Goal: Task Accomplishment & Management: Manage account settings

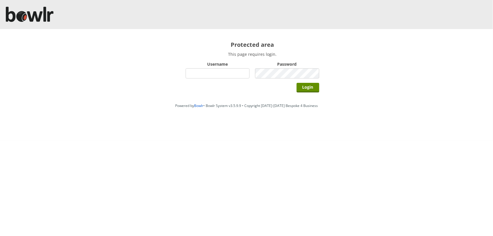
click at [205, 73] on input "Username" at bounding box center [217, 73] width 64 height 10
type input "hornseaindoorbowlsclub"
click at [296, 83] on input "Login" at bounding box center [307, 88] width 23 height 10
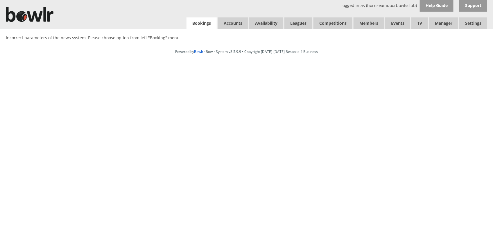
click at [193, 21] on link "Bookings" at bounding box center [201, 23] width 30 height 12
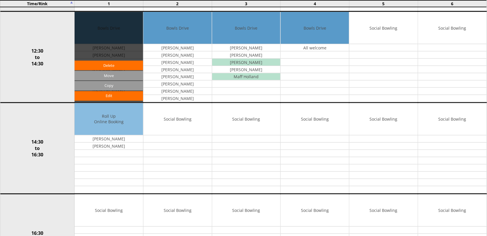
scroll to position [30, 0]
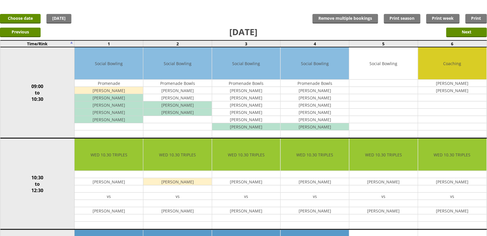
click at [33, 20] on link "Choose date" at bounding box center [20, 19] width 41 height 10
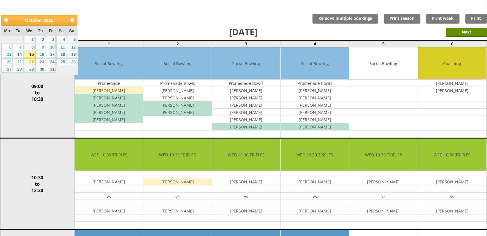
click at [30, 60] on link "22" at bounding box center [29, 61] width 11 height 7
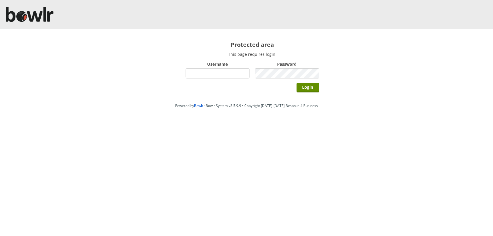
type input "hornseaindoorbowlsclub"
click at [296, 83] on input "Login" at bounding box center [307, 88] width 23 height 10
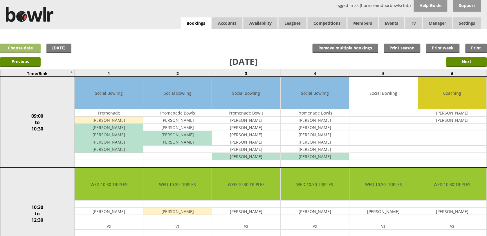
click at [19, 44] on link "Choose date" at bounding box center [20, 49] width 41 height 10
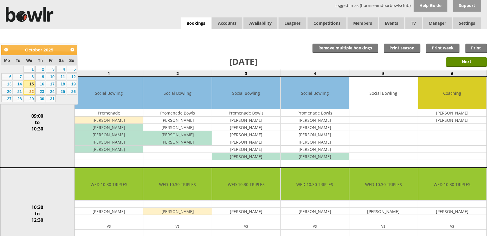
click at [27, 88] on link "22" at bounding box center [29, 91] width 11 height 7
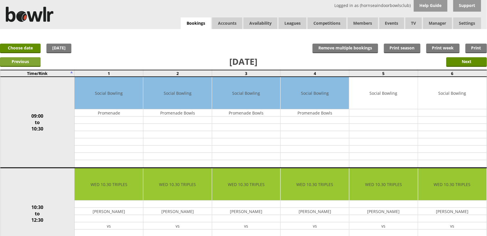
click at [17, 63] on input "Previous" at bounding box center [20, 62] width 41 height 10
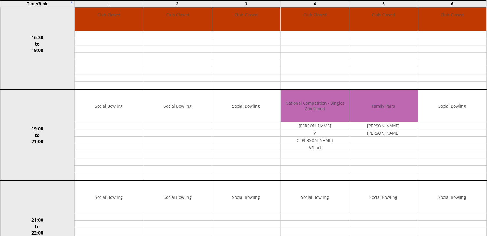
scroll to position [429, 0]
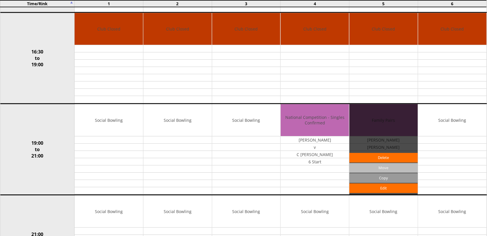
click at [365, 171] on input "Move" at bounding box center [383, 168] width 69 height 10
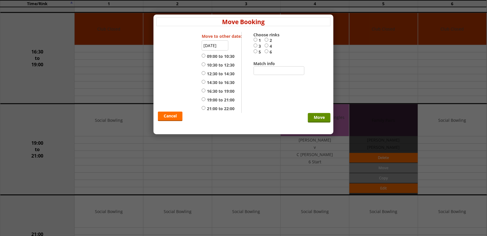
click at [223, 99] on label "19:00 to 21:00" at bounding box center [218, 100] width 33 height 6
click at [206, 99] on input "19:00 to 21:00" at bounding box center [204, 99] width 4 height 4
radio input "true"
click at [265, 39] on input "2" at bounding box center [267, 39] width 4 height 4
radio input "true"
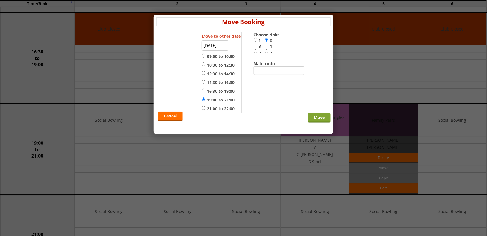
click at [316, 119] on input "Move" at bounding box center [319, 118] width 23 height 10
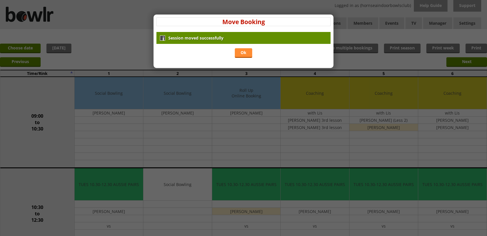
click at [249, 53] on link "Ok" at bounding box center [243, 53] width 17 height 10
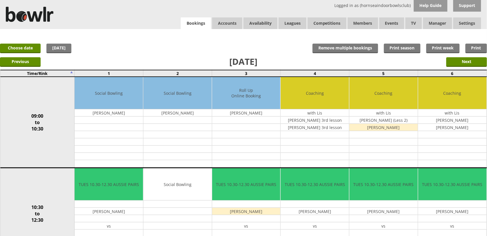
click at [207, 24] on link "Bookings" at bounding box center [196, 23] width 30 height 12
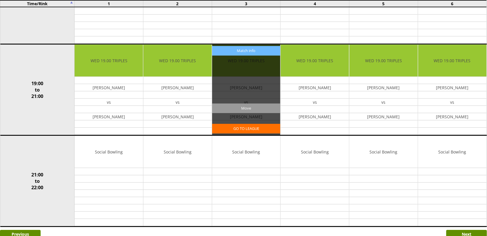
scroll to position [538, 0]
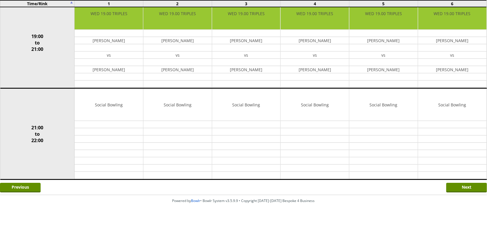
click at [460, 182] on div "Previous Next" at bounding box center [243, 187] width 487 height 15
click at [460, 183] on input "Next" at bounding box center [466, 188] width 41 height 10
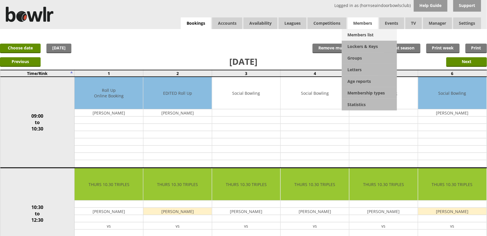
click at [362, 30] on link "Members list" at bounding box center [369, 35] width 55 height 12
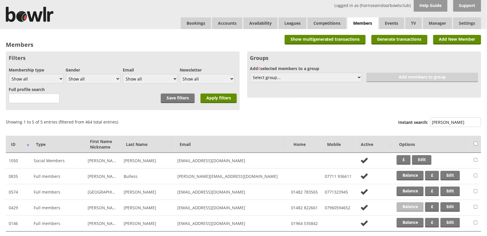
type input "[PERSON_NAME]"
click at [402, 202] on link "Balance" at bounding box center [410, 207] width 27 height 10
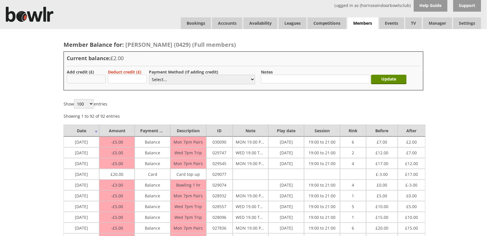
click at [86, 81] on input "text" at bounding box center [86, 79] width 39 height 9
type input "33"
click at [159, 80] on select "Select... Cash Card Cheque Bank Transfer Other Member Card Gift Voucher Balance" at bounding box center [202, 80] width 106 height 10
select select "2"
click at [149, 75] on select "Select... Cash Card Cheque Bank Transfer Other Member Card Gift Voucher Balance" at bounding box center [202, 80] width 106 height 10
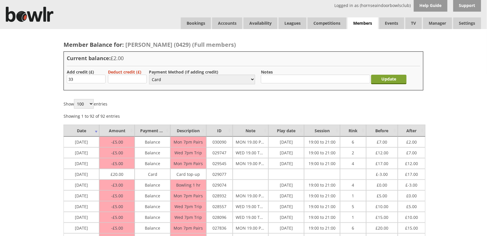
click at [381, 77] on input "Update" at bounding box center [388, 80] width 35 height 10
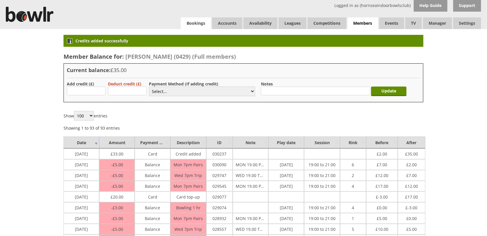
click at [205, 24] on link "Bookings" at bounding box center [196, 23] width 30 height 12
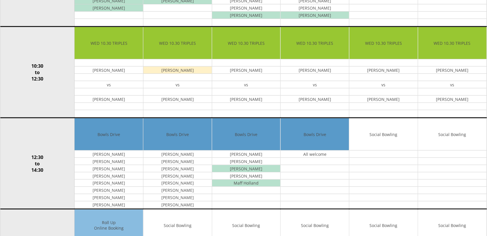
scroll to position [30, 0]
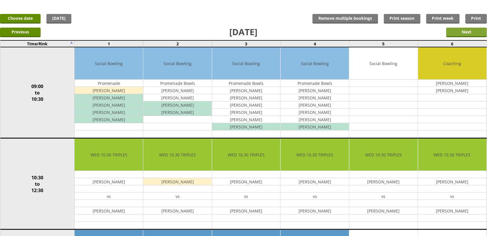
click at [453, 28] on input "Next" at bounding box center [466, 33] width 41 height 10
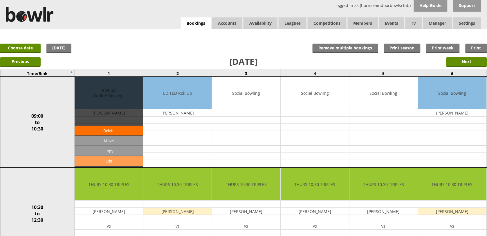
click at [124, 159] on link "Edit" at bounding box center [109, 161] width 69 height 10
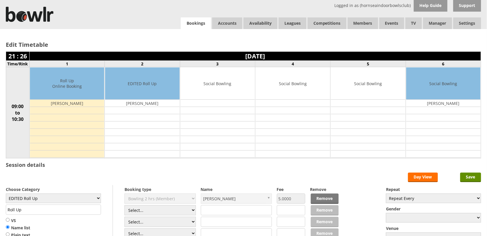
click at [196, 25] on link "Bookings" at bounding box center [196, 23] width 30 height 12
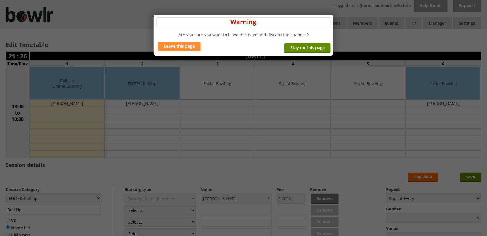
click at [191, 48] on link "Leave this page" at bounding box center [179, 47] width 43 height 10
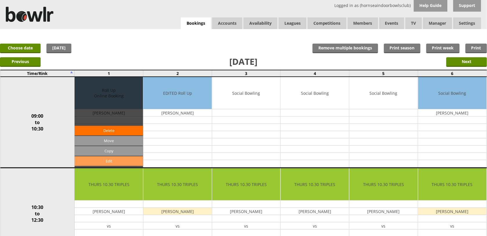
click at [118, 158] on link "Edit" at bounding box center [109, 161] width 69 height 10
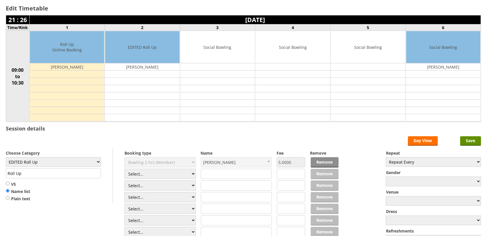
scroll to position [36, 0]
click at [320, 162] on link "Remove" at bounding box center [325, 162] width 28 height 10
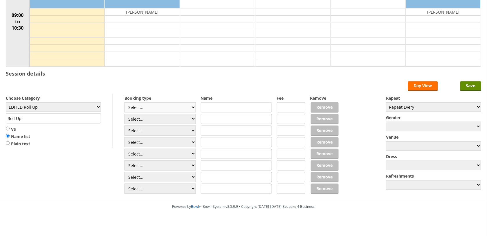
scroll to position [109, 0]
click at [176, 110] on select "Select... Club Competition (Member) Club Competition (Visitor) National (Member…" at bounding box center [160, 107] width 71 height 10
select select "1_48"
click at [125, 103] on select "Select... Club Competition (Member) Club Competition (Visitor) National (Member…" at bounding box center [160, 107] width 71 height 10
type input "EDITED Roll Up"
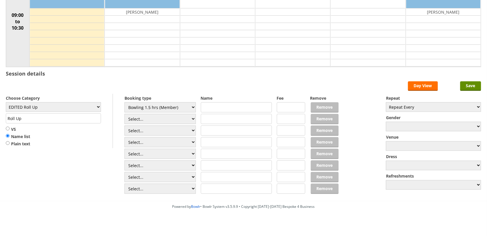
type input "4.0000"
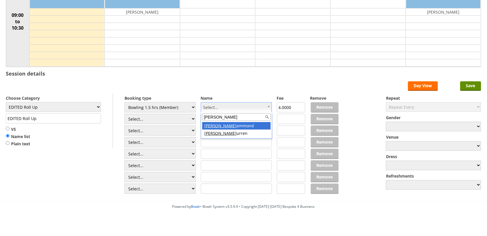
type input "paul h"
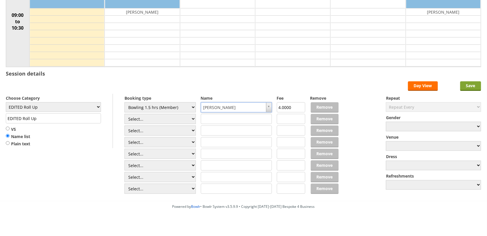
click at [474, 87] on input "Save" at bounding box center [470, 86] width 21 height 10
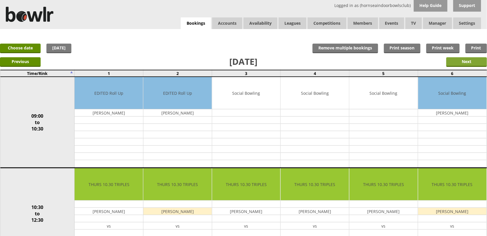
click at [452, 63] on input "Next" at bounding box center [466, 62] width 41 height 10
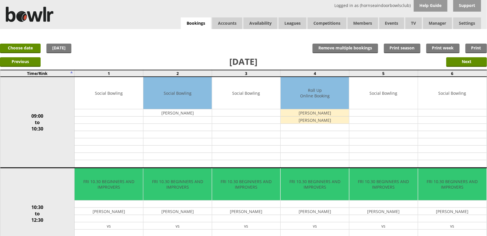
click at [199, 26] on link "Bookings" at bounding box center [196, 23] width 30 height 12
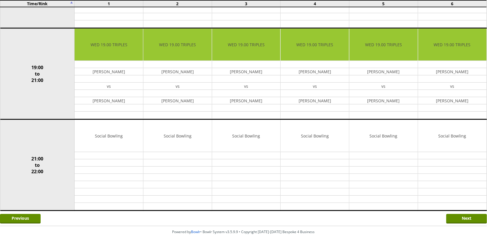
scroll to position [538, 0]
